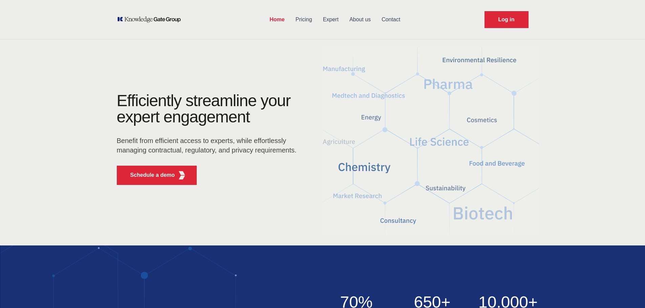
click at [358, 19] on link "About us" at bounding box center [360, 20] width 32 height 18
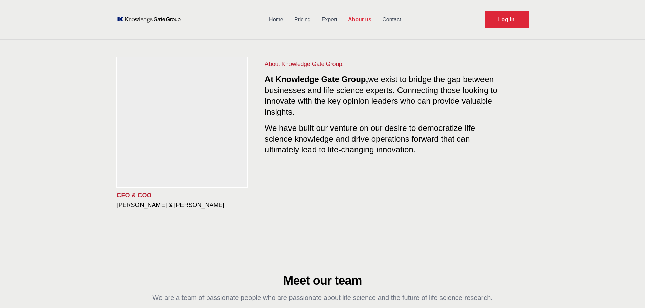
scroll to position [16, 0]
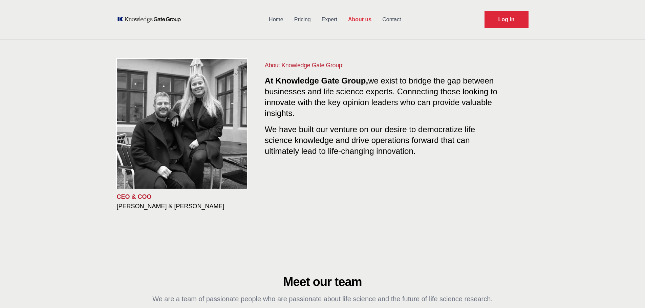
click at [315, 145] on span "We have built our venture on our desire to democratize life science knowledge a…" at bounding box center [370, 138] width 210 height 33
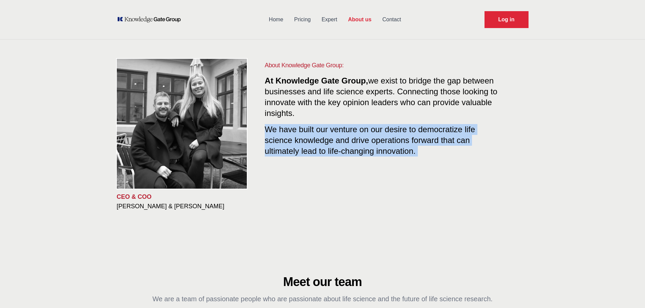
click at [315, 145] on span "We have built our venture on our desire to democratize life science knowledge a…" at bounding box center [370, 138] width 210 height 33
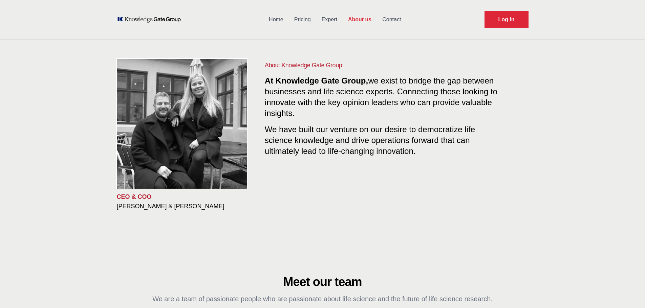
click at [309, 113] on p "At Knowledge Gate Group, we exist to bridge the gap between businesses and life…" at bounding box center [383, 96] width 237 height 43
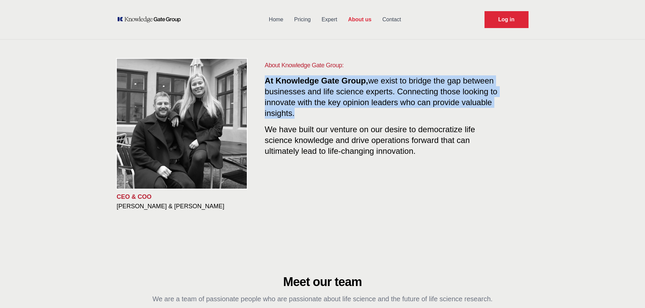
click at [309, 113] on p "At Knowledge Gate Group, we exist to bridge the gap between businesses and life…" at bounding box center [383, 96] width 237 height 43
click at [305, 114] on p "At Knowledge Gate Group, we exist to bridge the gap between businesses and life…" at bounding box center [383, 96] width 237 height 43
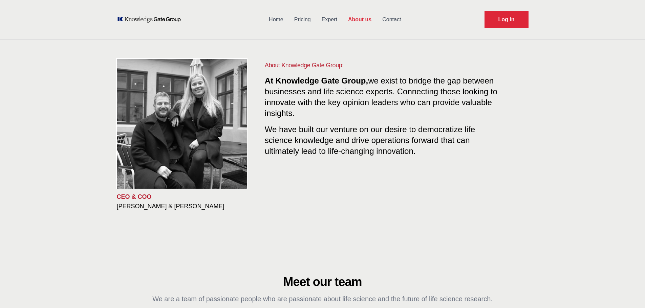
click at [305, 114] on p "At Knowledge Gate Group, we exist to bridge the gap between businesses and life…" at bounding box center [383, 96] width 237 height 43
click at [304, 114] on p "At Knowledge Gate Group, we exist to bridge the gap between businesses and life…" at bounding box center [383, 96] width 237 height 43
